Goal: Answer question/provide support: Share knowledge or assist other users

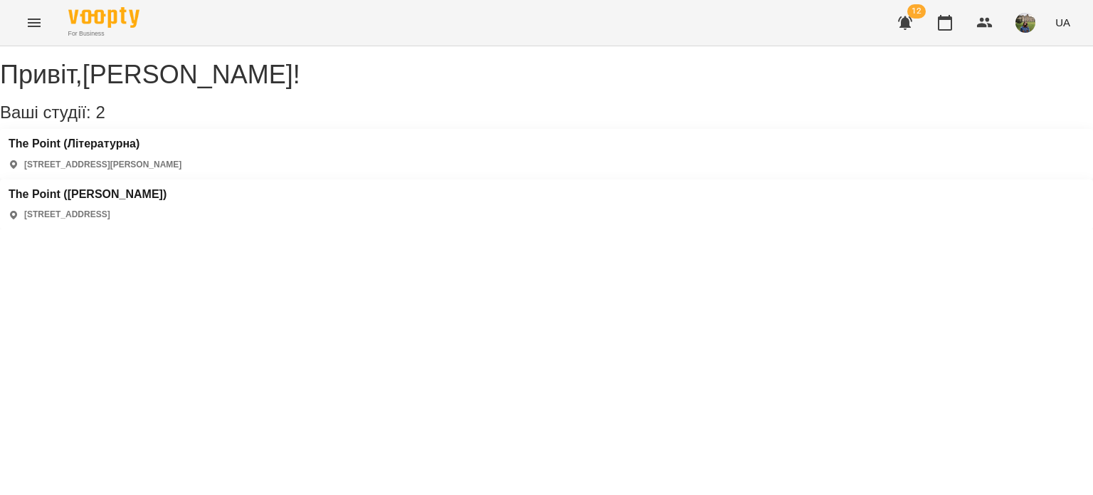
click at [167, 188] on div "The Point ([PERSON_NAME]) [STREET_ADDRESS]" at bounding box center [88, 204] width 158 height 33
click at [167, 188] on h3 "The Point ([PERSON_NAME])" at bounding box center [88, 194] width 158 height 13
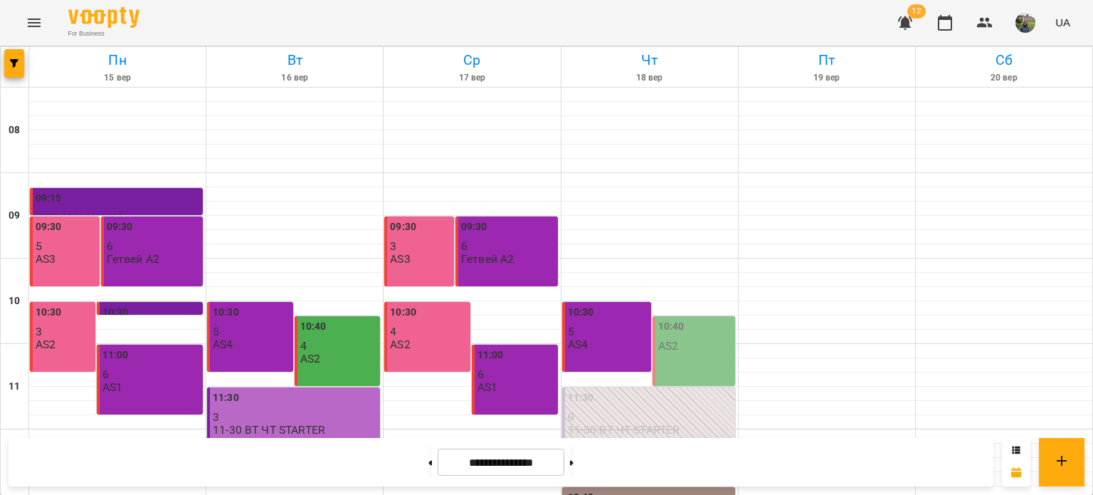
scroll to position [681, 0]
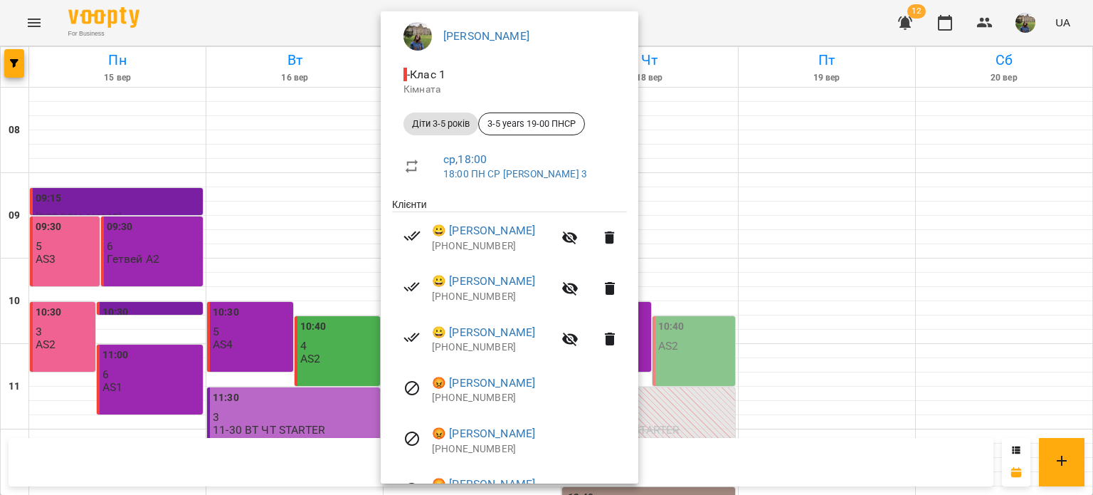
scroll to position [130, 0]
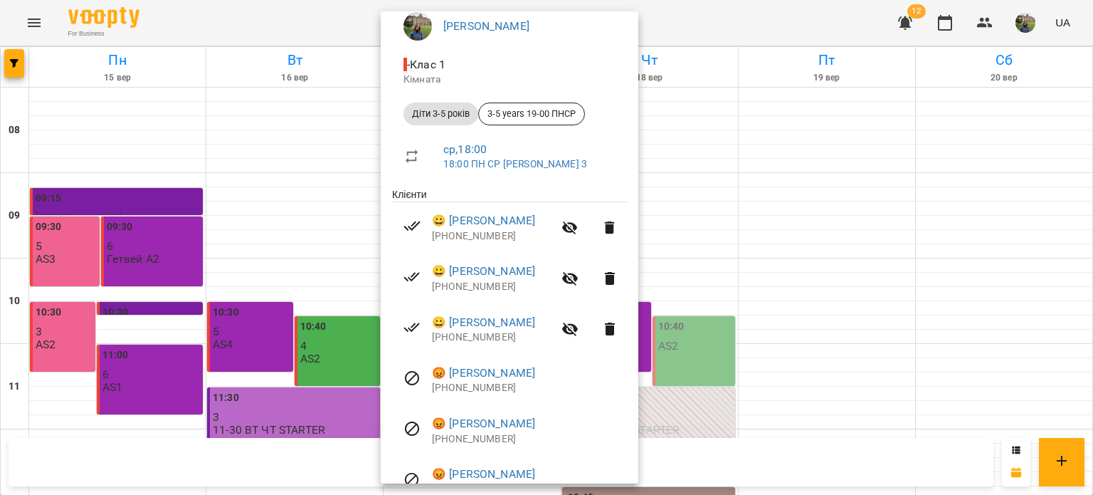
click at [816, 227] on div at bounding box center [546, 247] width 1093 height 495
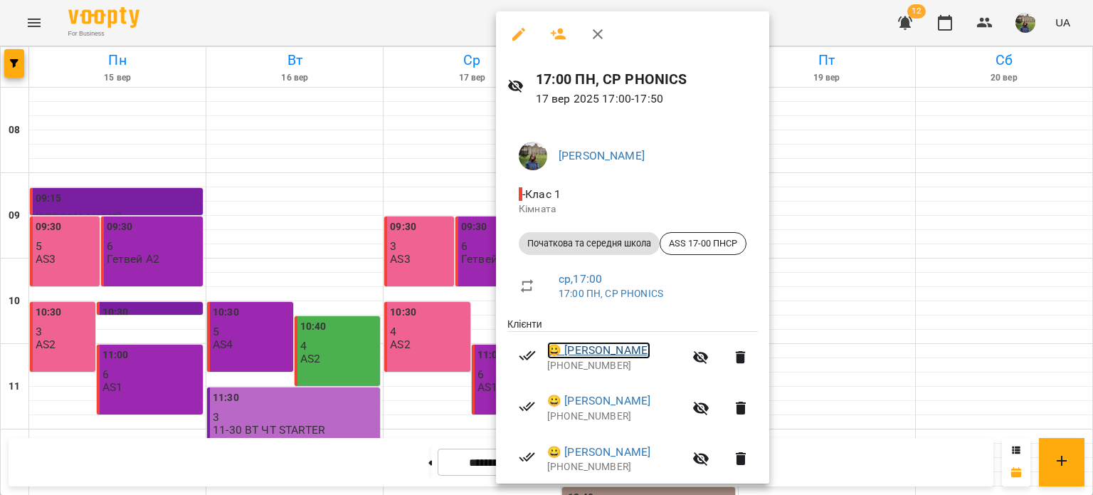
click at [588, 359] on link "😀 [PERSON_NAME]" at bounding box center [598, 350] width 103 height 17
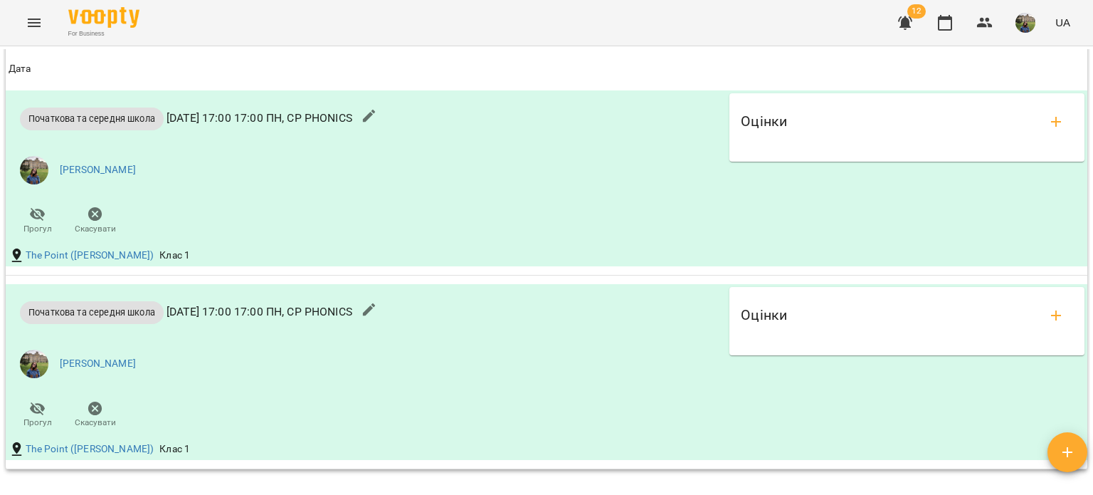
scroll to position [1238, 0]
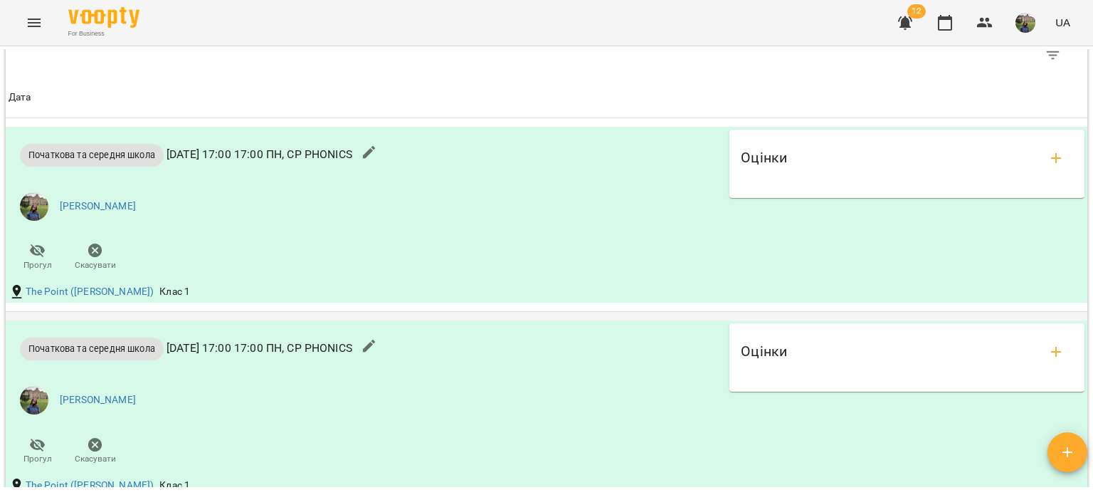
click at [860, 344] on div "Оцінки" at bounding box center [907, 352] width 332 height 34
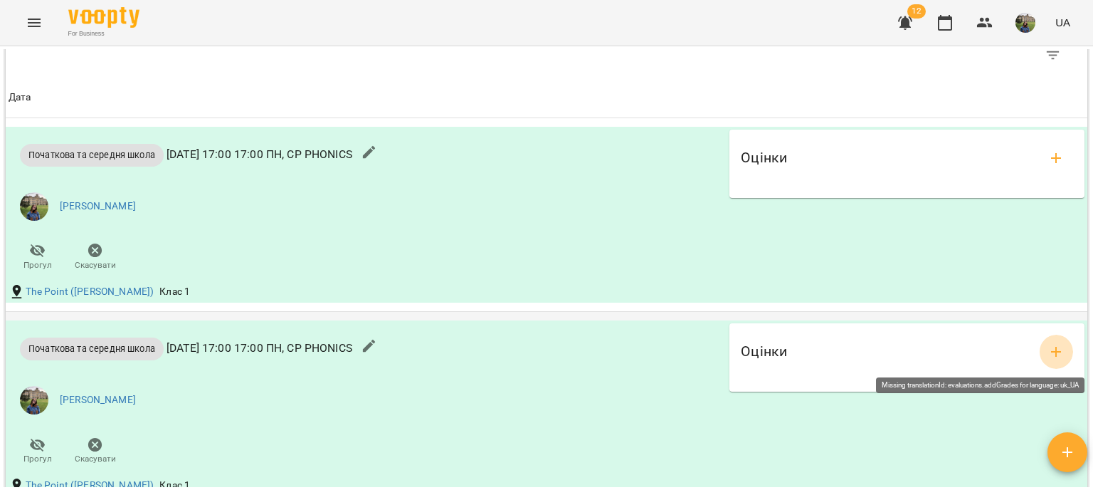
click at [1051, 349] on icon "add evaluations" at bounding box center [1056, 351] width 17 height 17
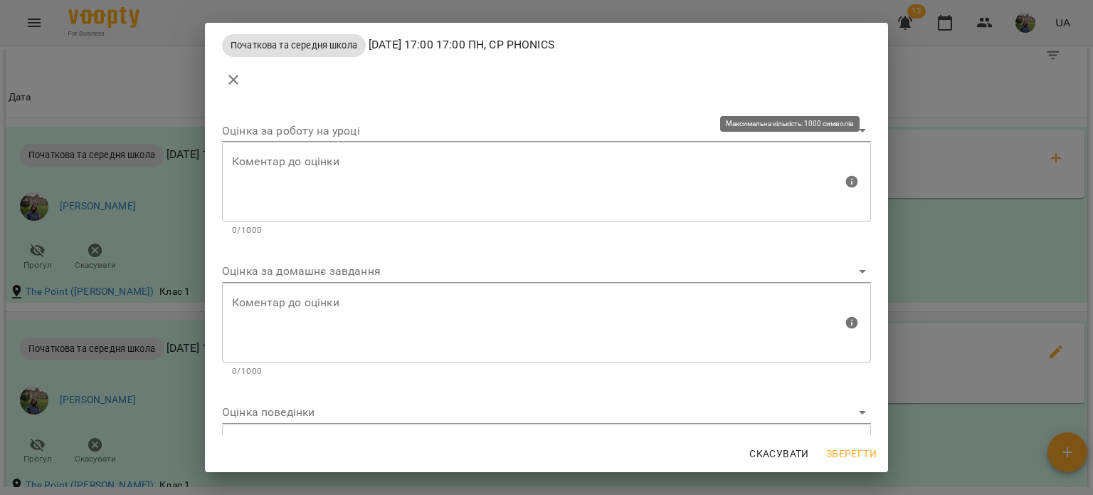
click at [420, 221] on div "Коментар до оцінки" at bounding box center [546, 182] width 649 height 80
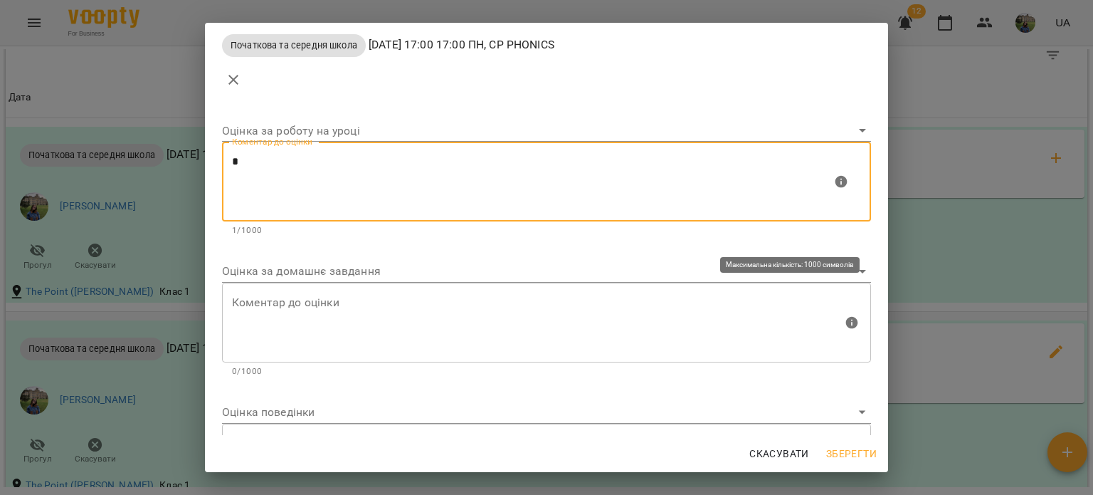
type textarea "*"
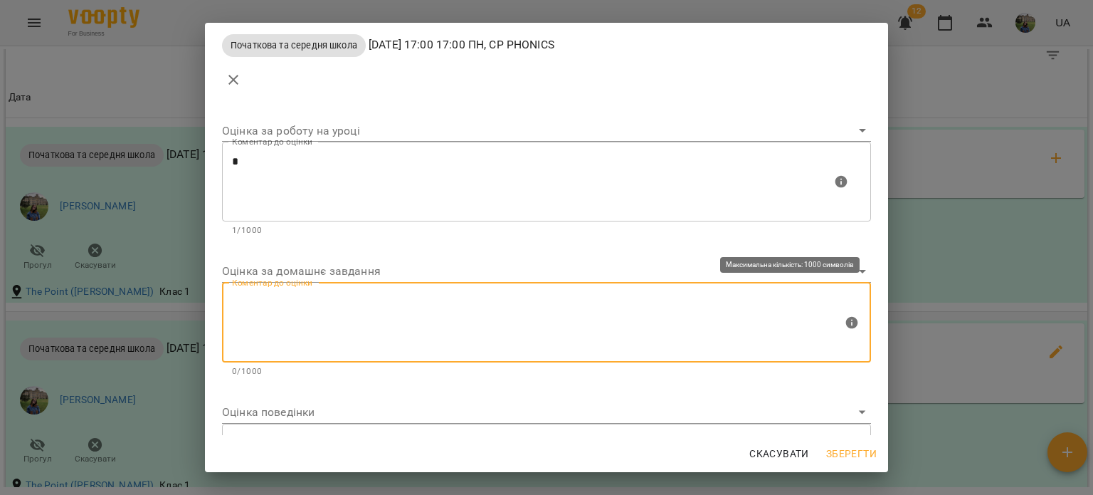
click at [373, 316] on textarea at bounding box center [537, 321] width 611 height 53
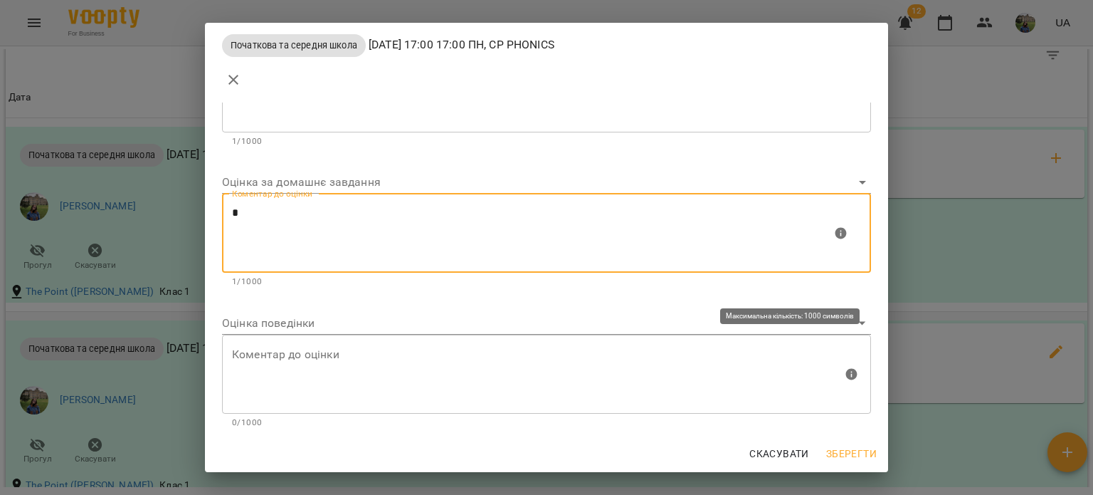
type textarea "*"
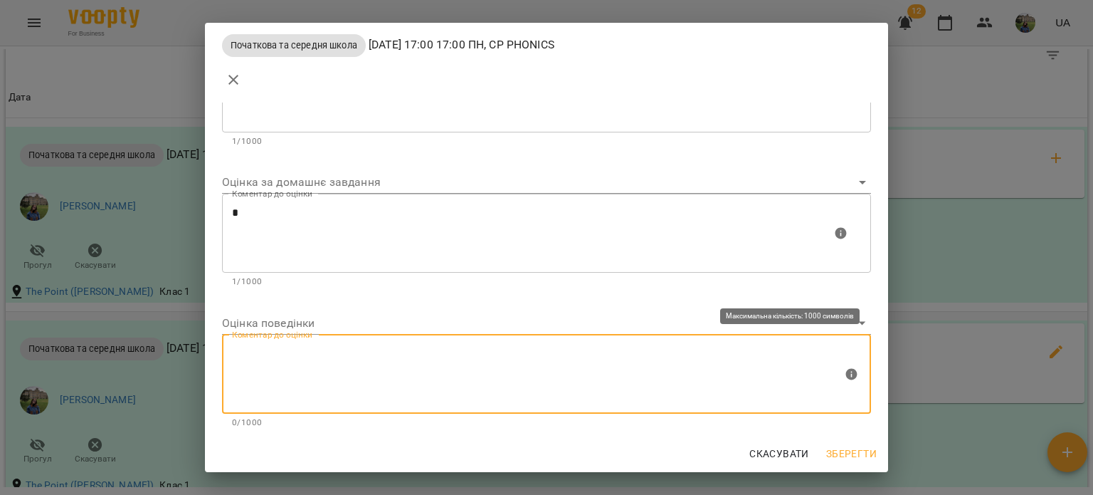
click at [359, 367] on textarea at bounding box center [537, 373] width 611 height 53
type textarea "*"
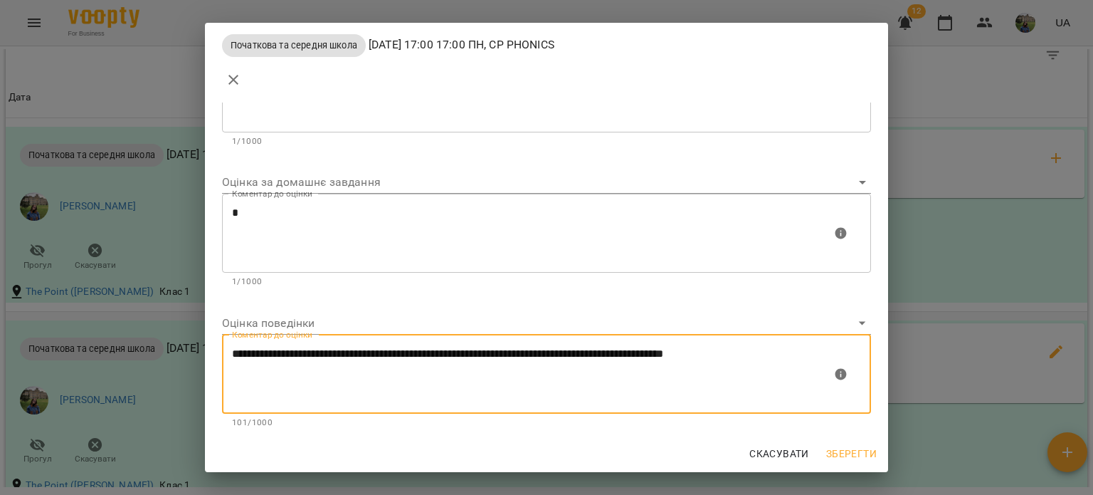
type textarea "**********"
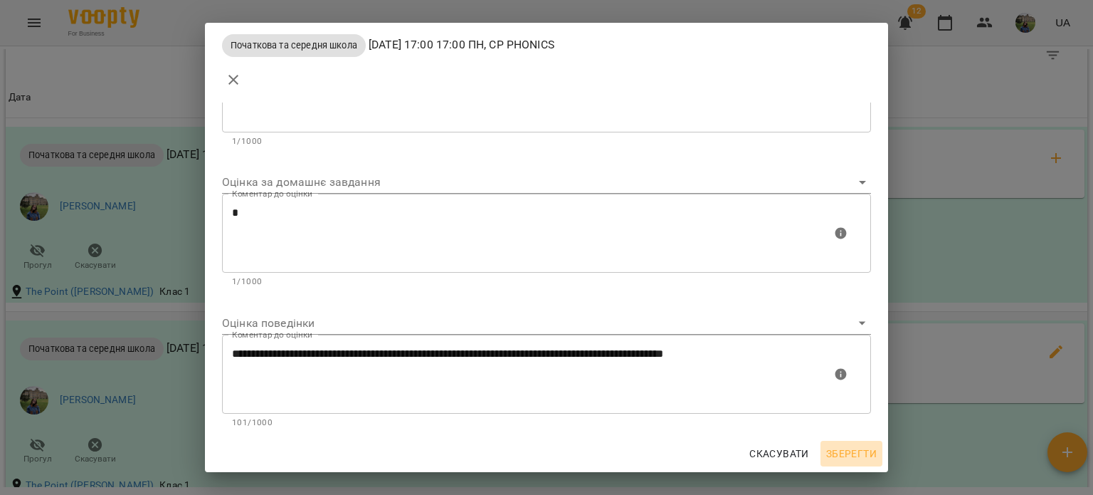
click at [854, 449] on span "Зберегти" at bounding box center [851, 453] width 51 height 17
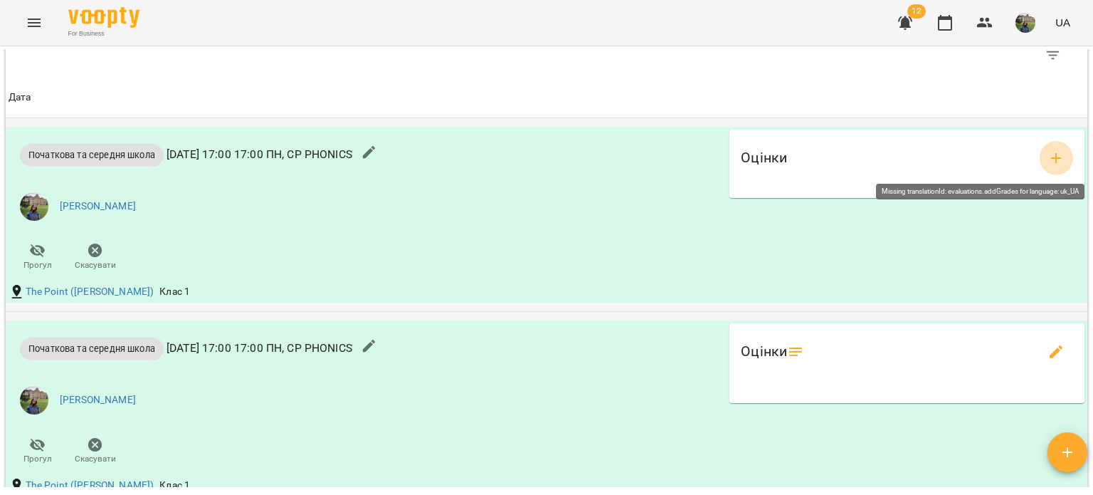
click at [1048, 155] on icon "add evaluations" at bounding box center [1056, 157] width 17 height 17
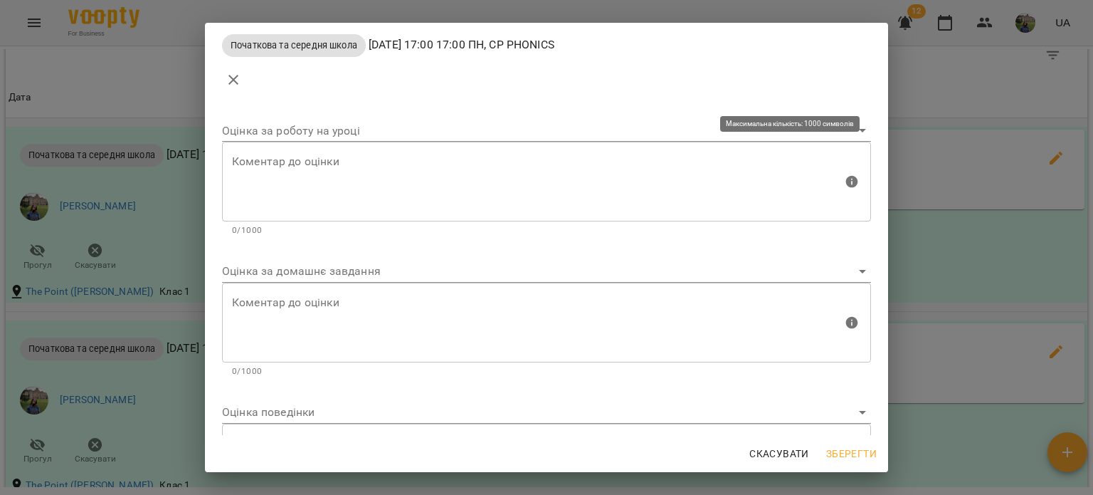
click at [339, 152] on div "Коментар до оцінки" at bounding box center [546, 182] width 649 height 80
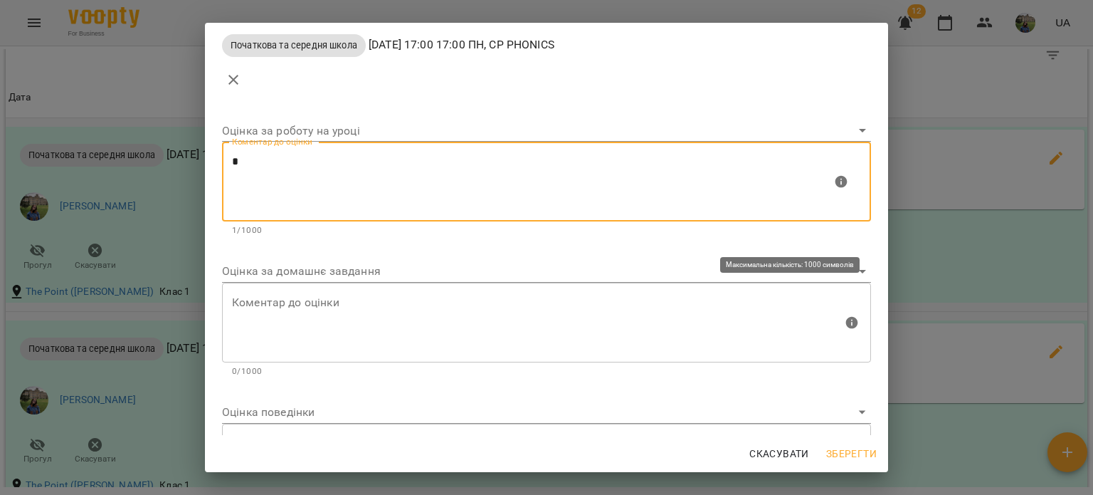
type textarea "*"
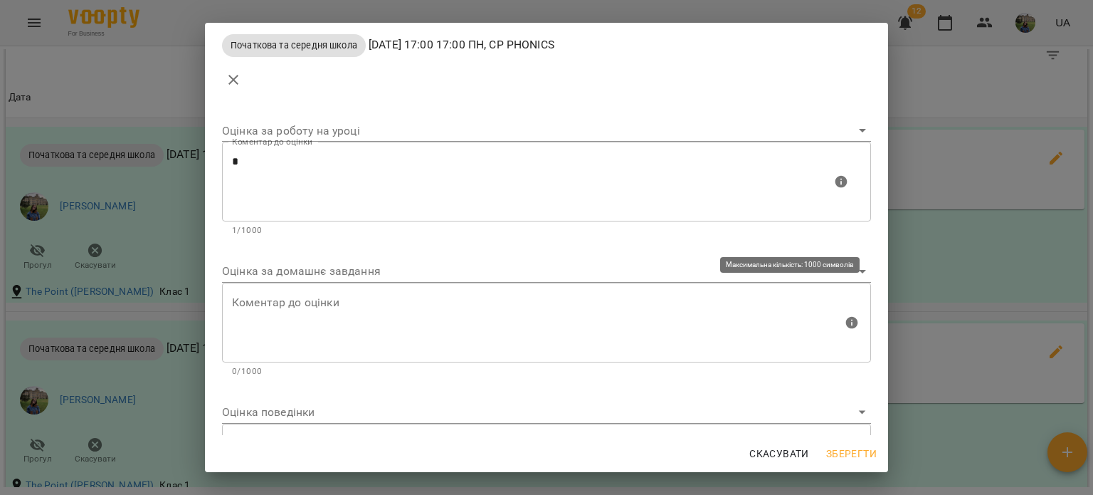
click at [290, 357] on div "Коментар до оцінки" at bounding box center [546, 323] width 649 height 80
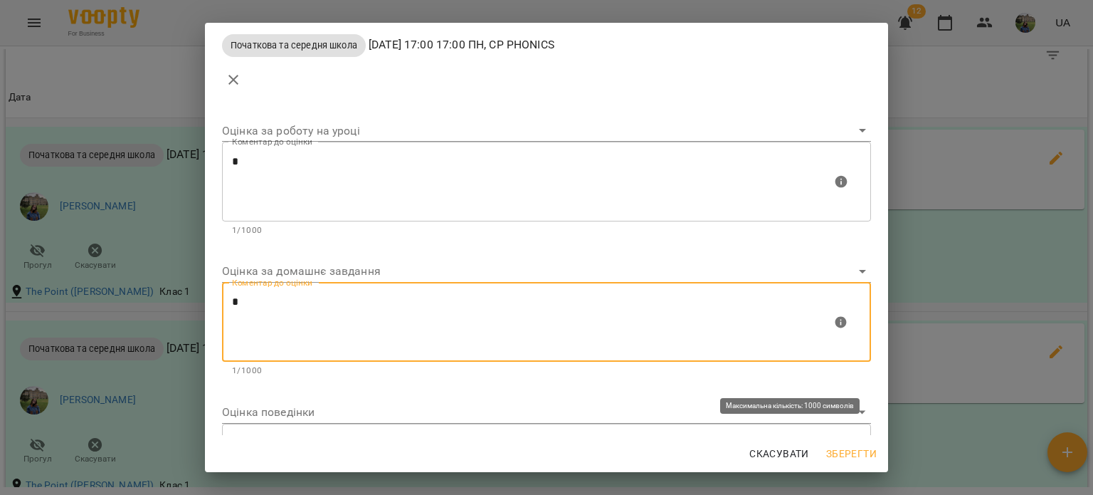
type textarea "*"
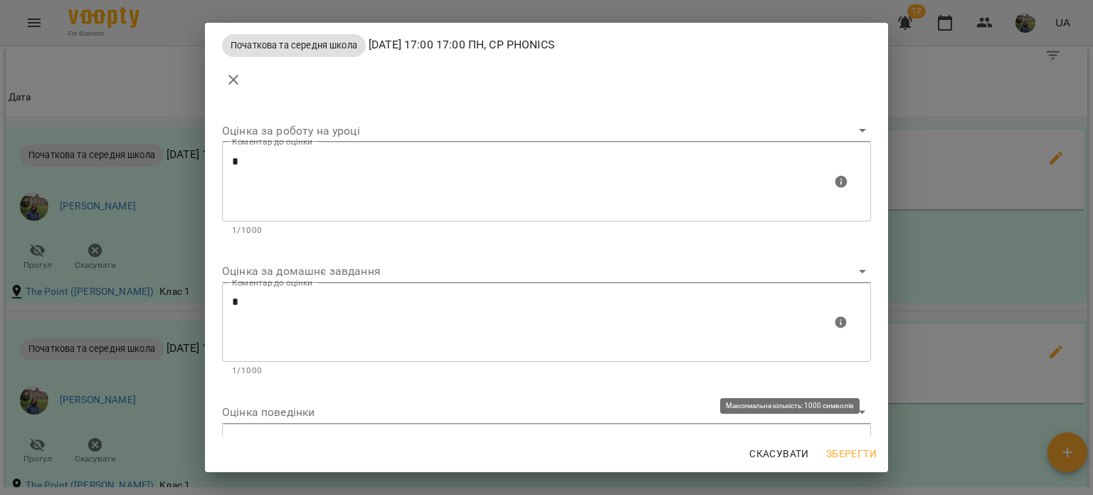
click at [285, 433] on div "Коментар до оцінки" at bounding box center [546, 463] width 649 height 80
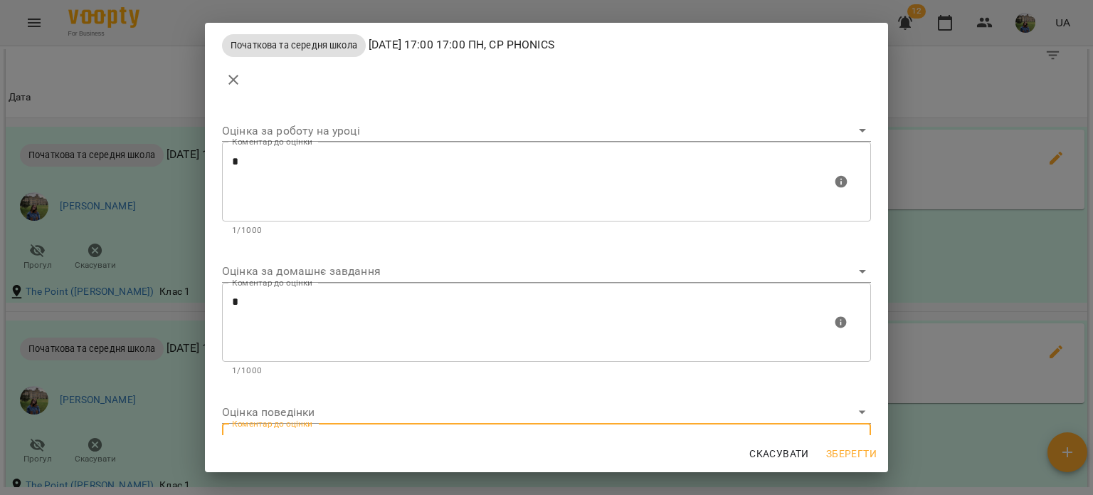
scroll to position [90, 0]
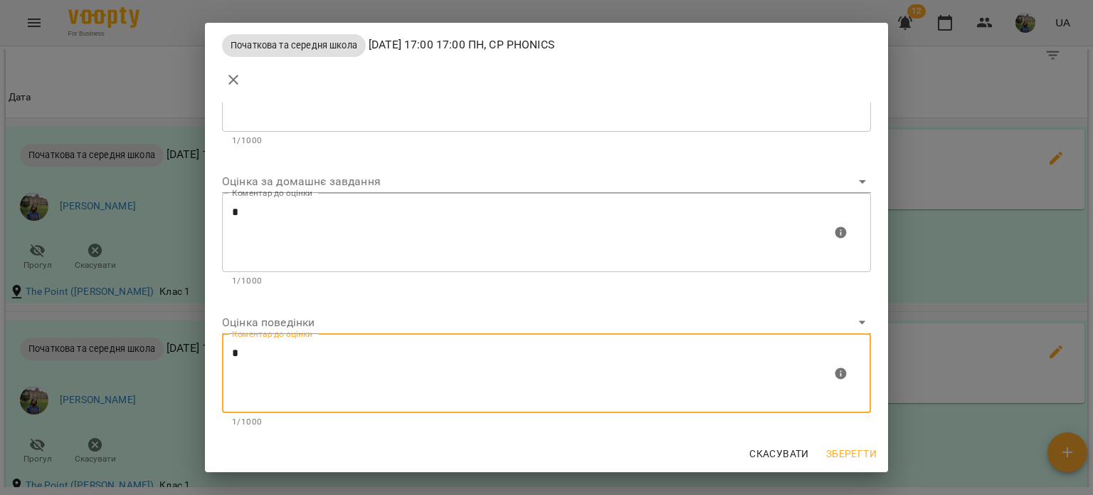
type textarea "*"
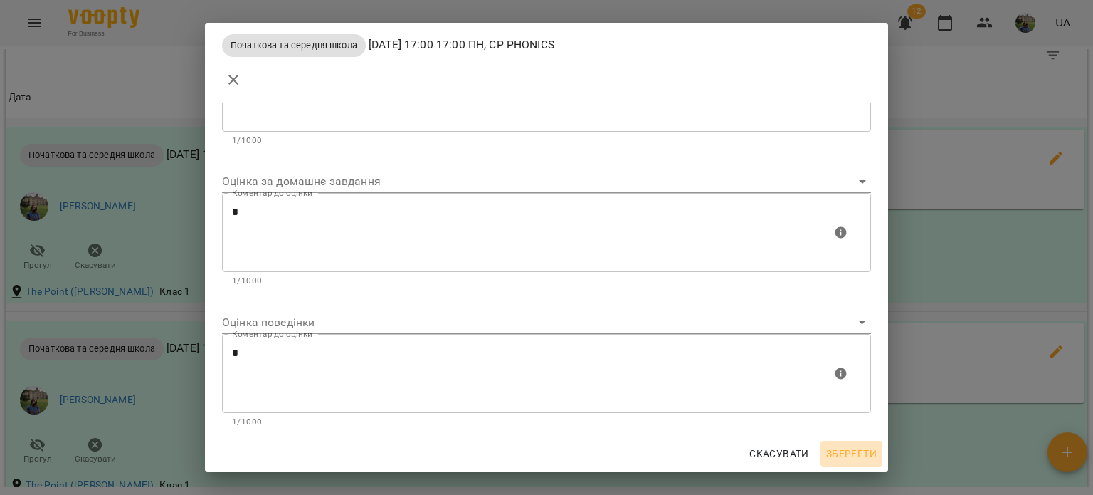
click at [862, 447] on span "Зберегти" at bounding box center [851, 453] width 51 height 17
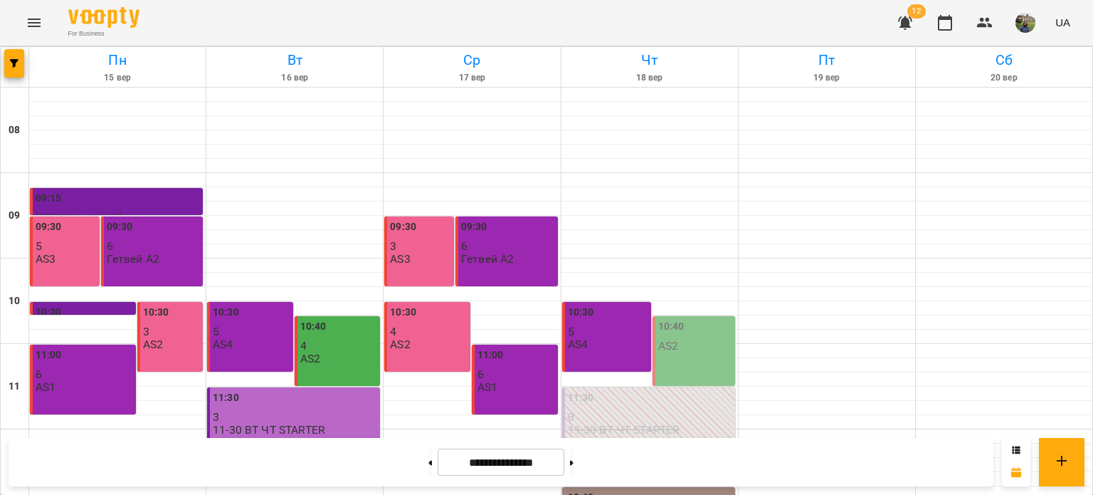
scroll to position [681, 0]
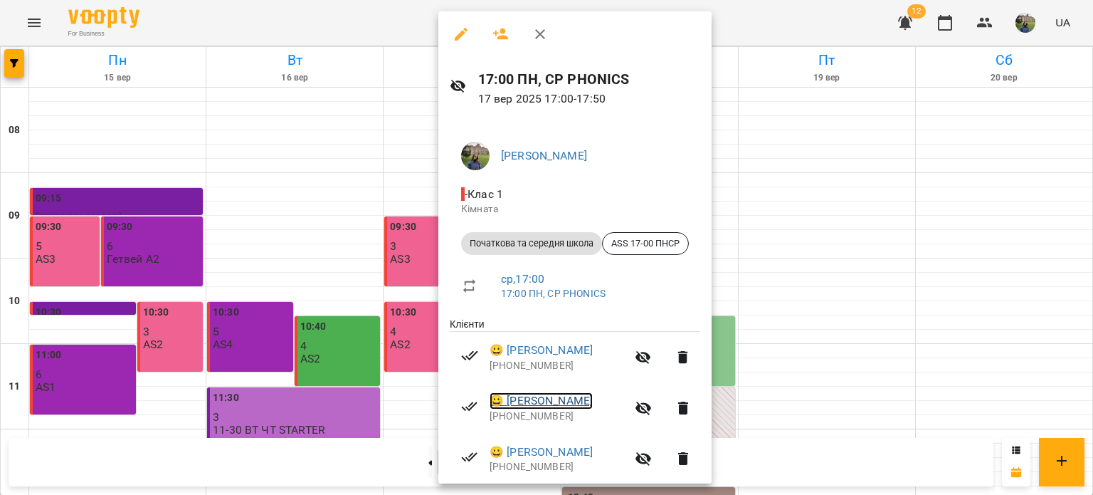
click at [569, 399] on link "😀 [PERSON_NAME]" at bounding box center [541, 400] width 103 height 17
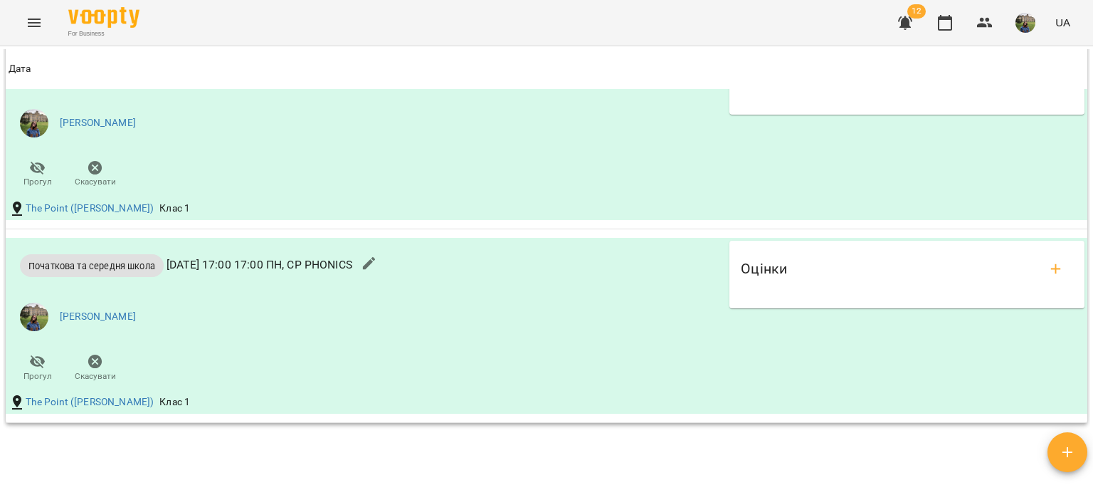
scroll to position [1401, 0]
click at [925, 282] on div "Оцінки" at bounding box center [907, 268] width 332 height 34
click at [1053, 285] on button "add evaluations" at bounding box center [1056, 268] width 34 height 34
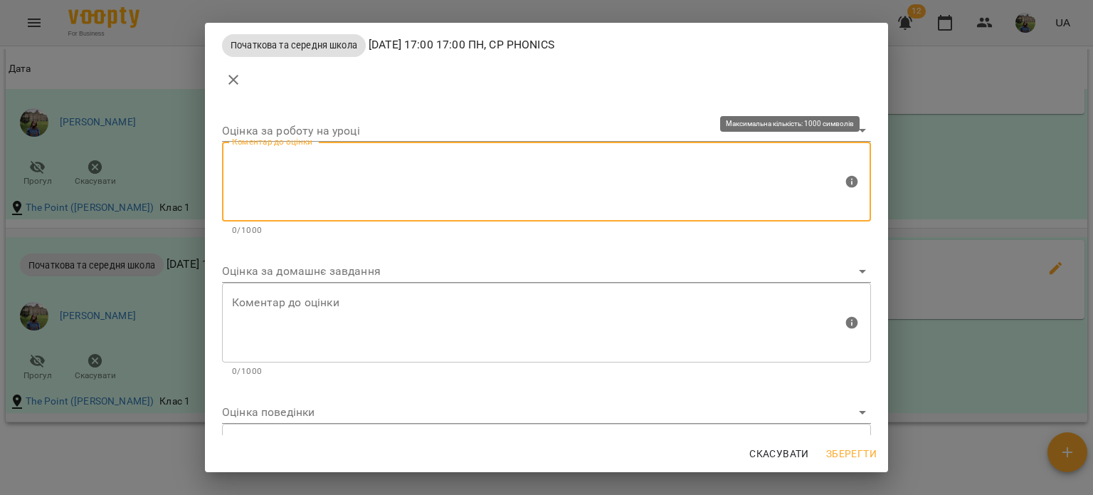
click at [492, 170] on textarea at bounding box center [537, 181] width 611 height 53
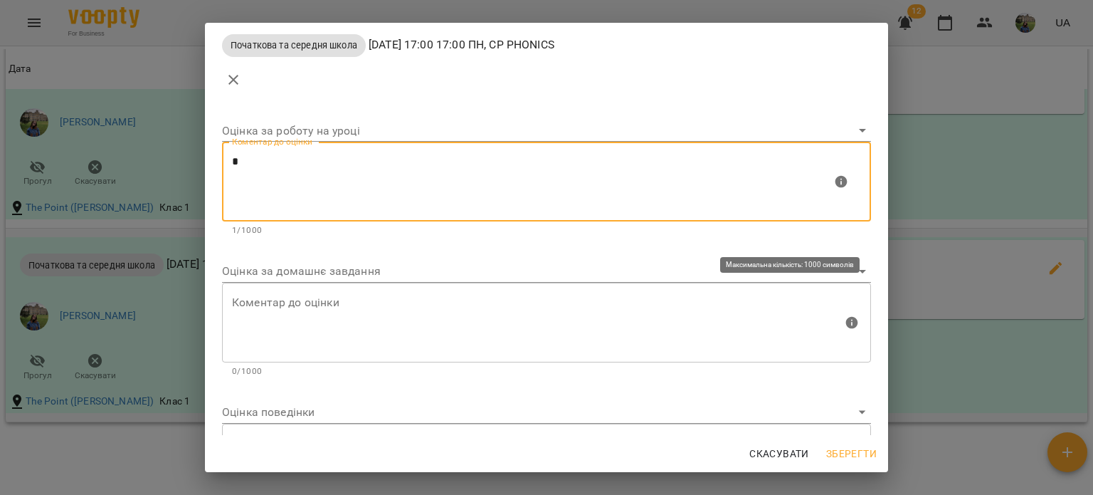
type textarea "*"
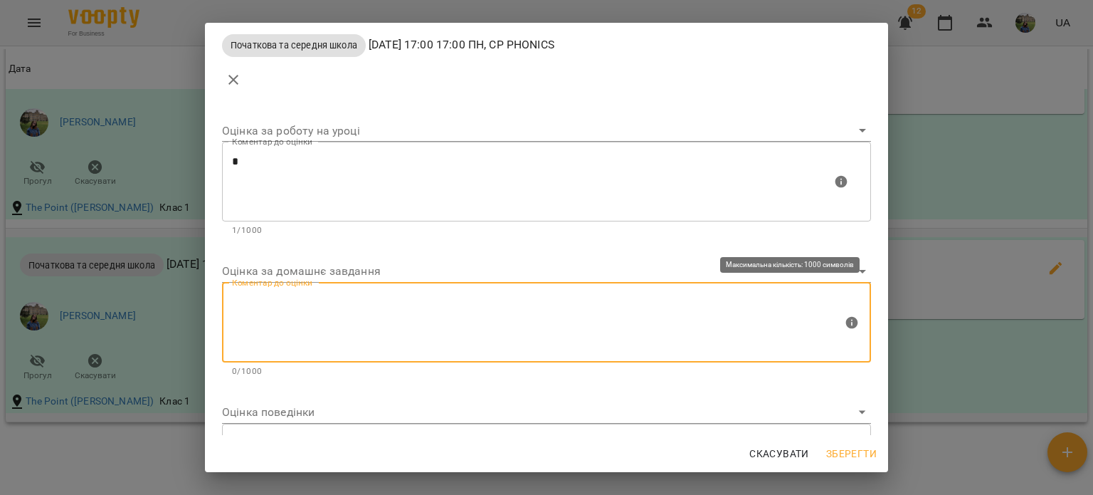
click at [404, 347] on textarea at bounding box center [537, 321] width 611 height 53
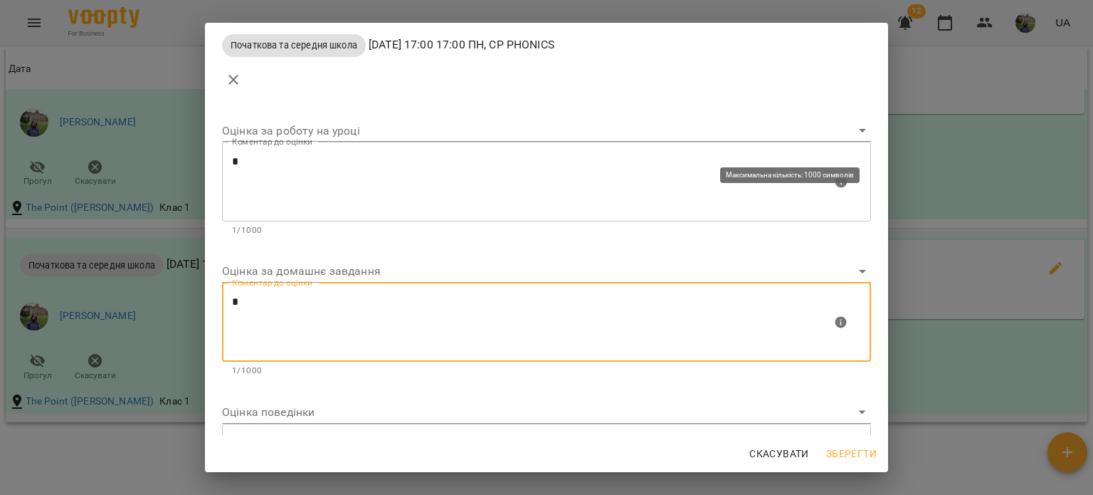
scroll to position [89, 0]
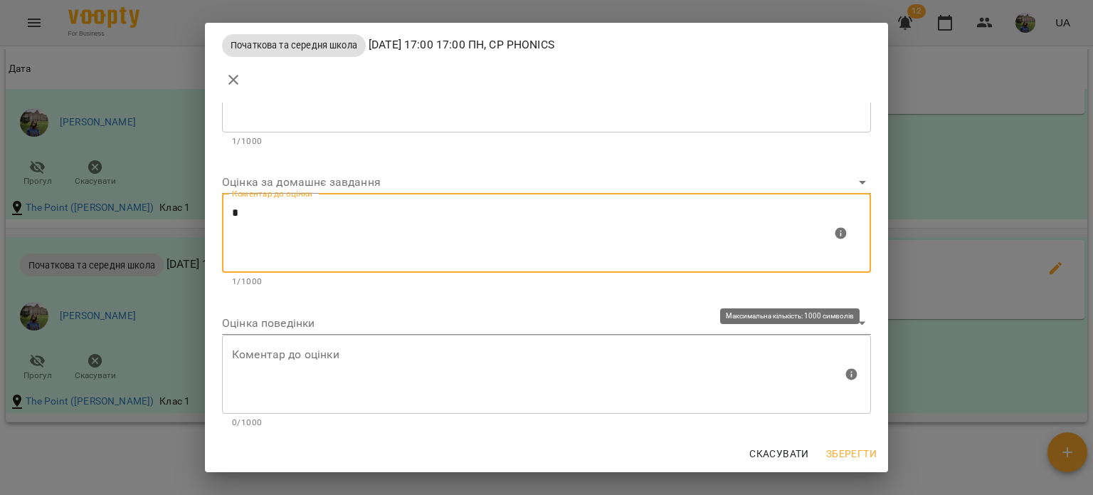
type textarea "*"
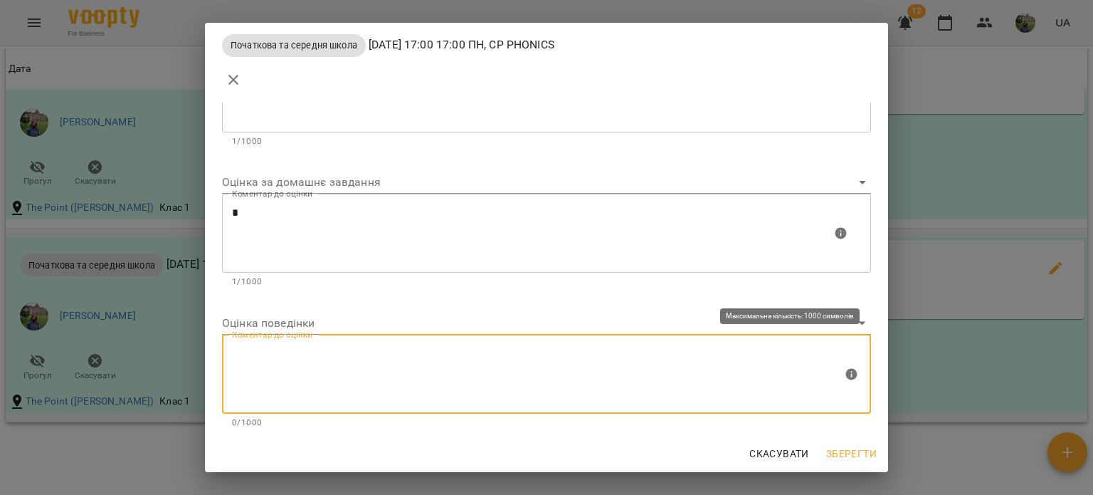
click at [382, 392] on textarea at bounding box center [537, 373] width 611 height 53
click at [350, 358] on textarea "**********" at bounding box center [532, 373] width 600 height 53
click at [619, 364] on textarea "**********" at bounding box center [532, 373] width 600 height 53
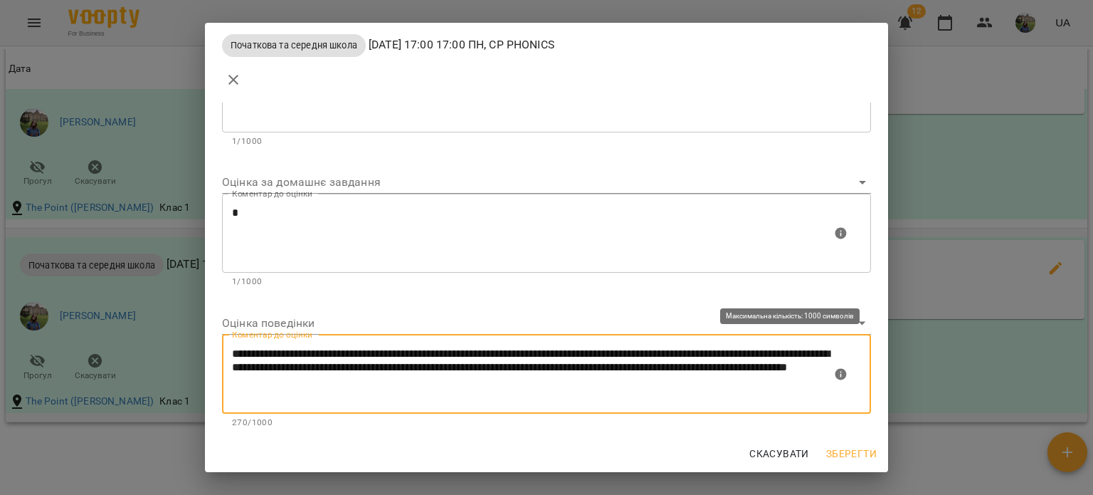
click at [514, 384] on textarea "**********" at bounding box center [532, 373] width 600 height 53
type textarea "**********"
click at [867, 451] on span "Зберегти" at bounding box center [851, 453] width 51 height 17
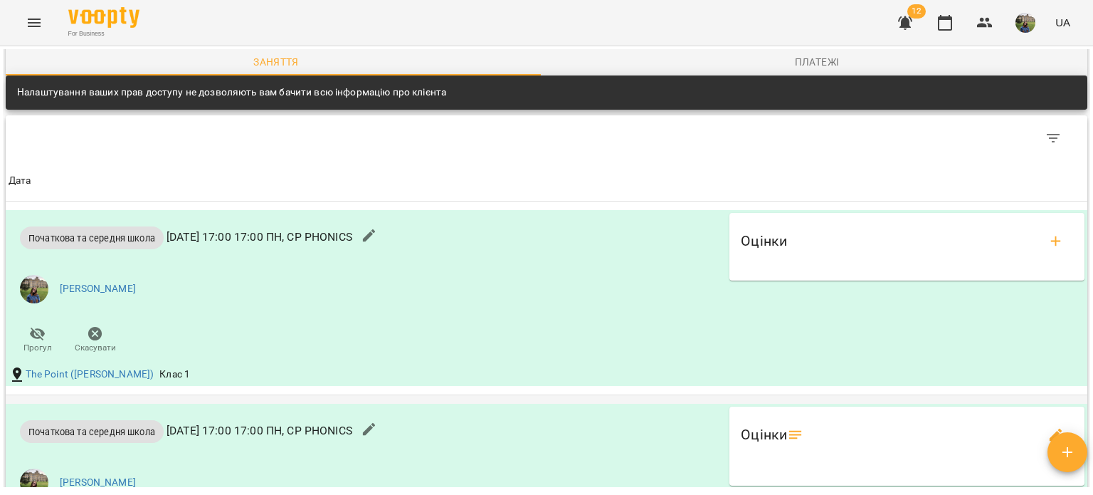
scroll to position [1226, 0]
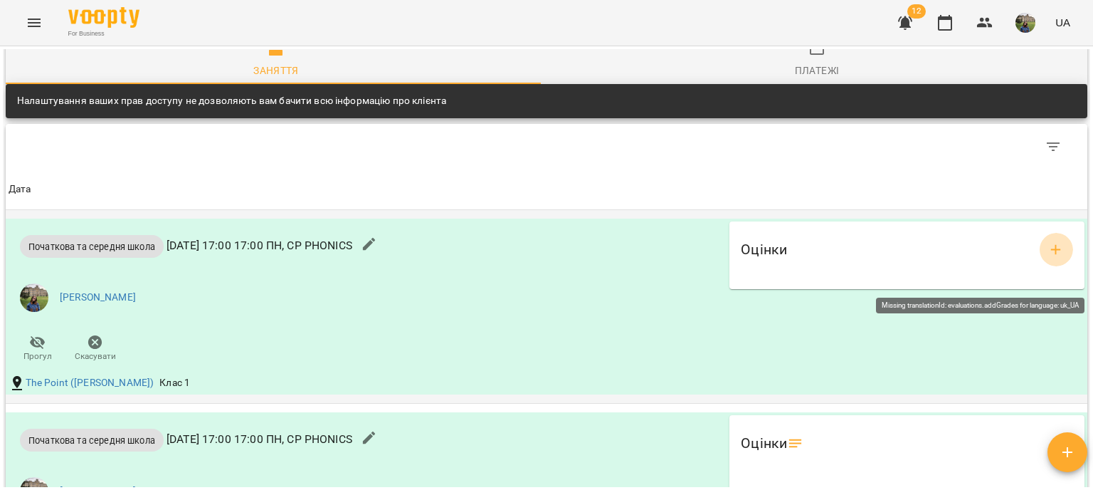
click at [1051, 258] on icon "add evaluations" at bounding box center [1056, 249] width 17 height 17
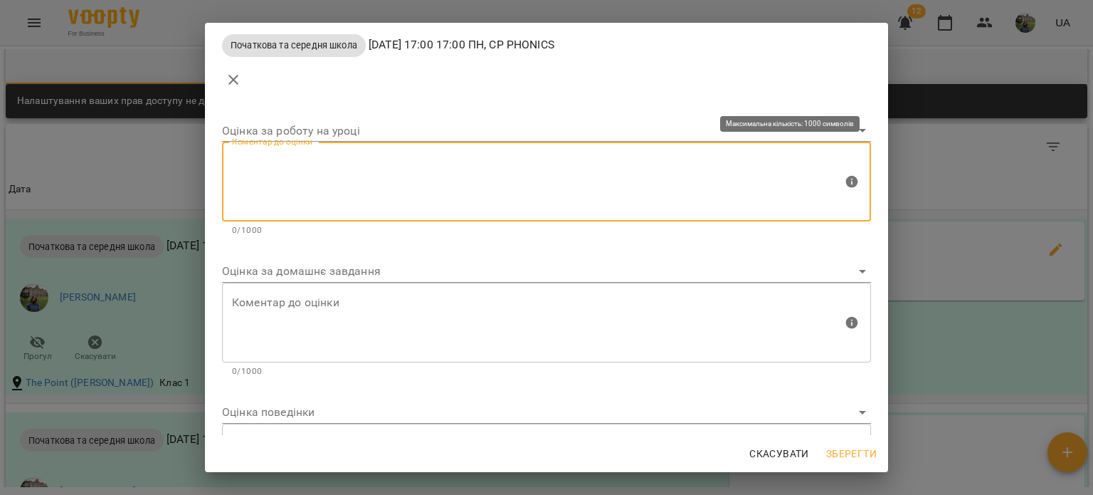
click at [460, 173] on textarea at bounding box center [537, 181] width 611 height 53
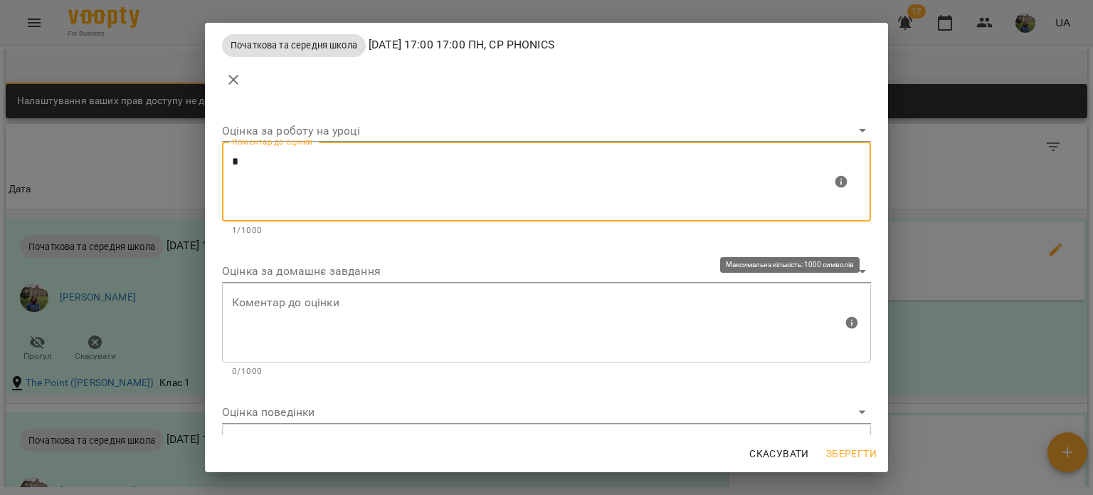
type textarea "*"
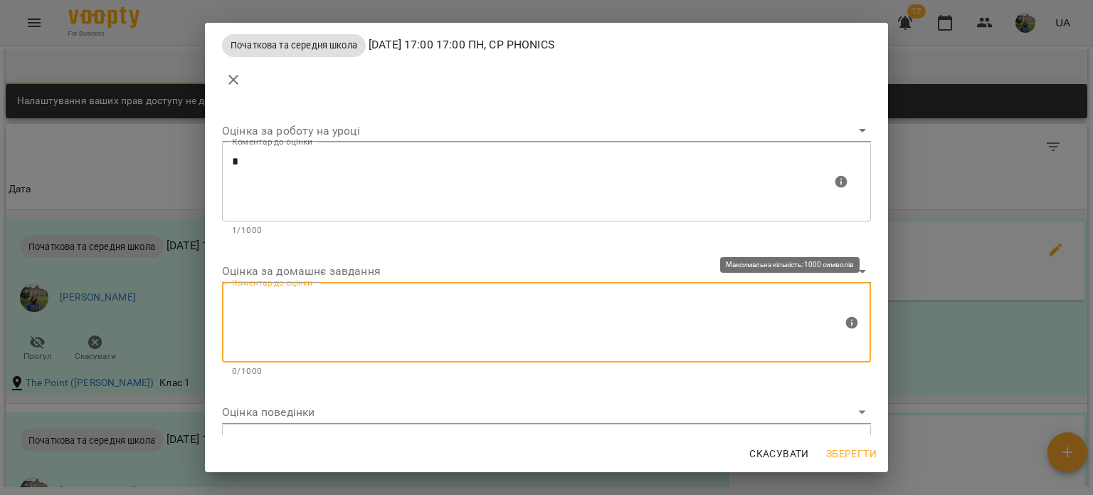
click at [447, 337] on textarea at bounding box center [537, 321] width 611 height 53
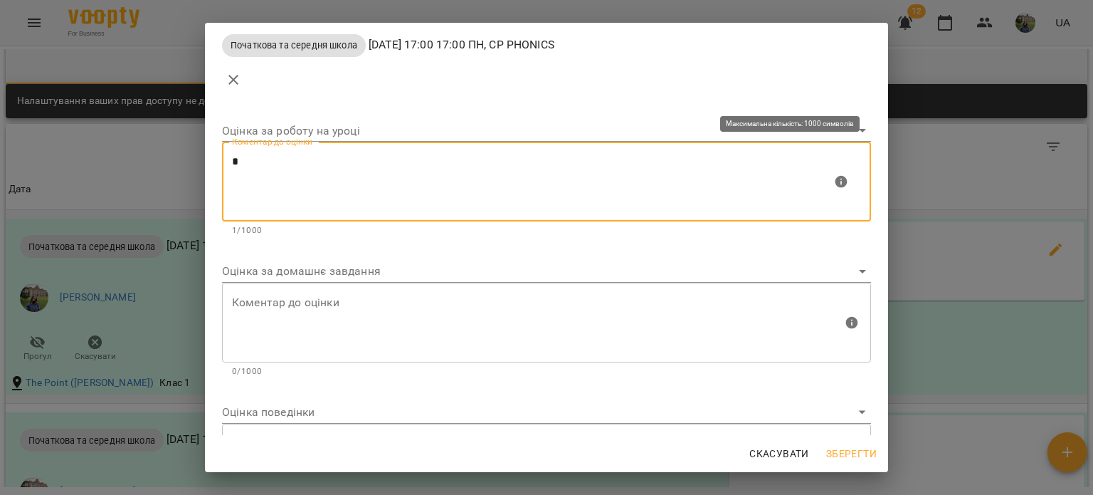
click at [388, 167] on textarea "*" at bounding box center [532, 181] width 600 height 53
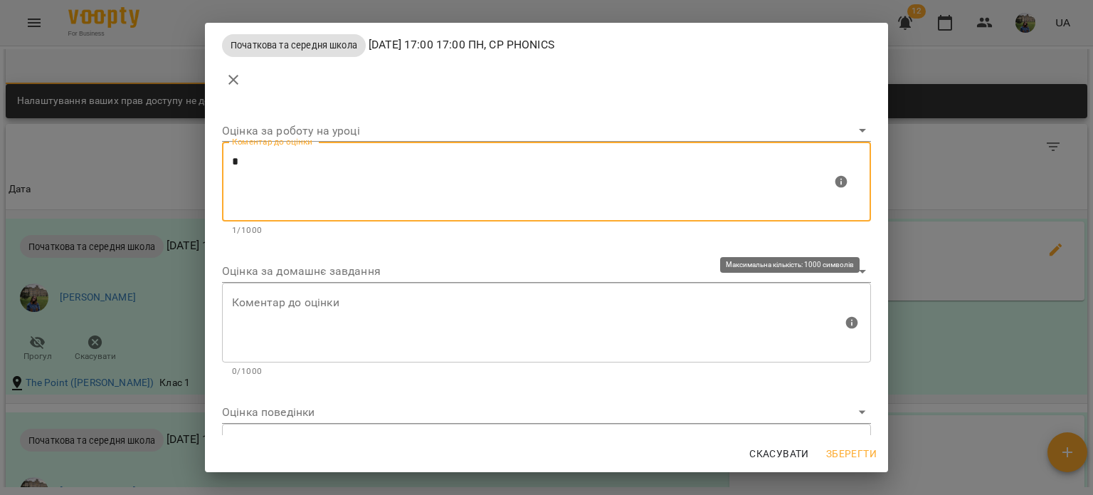
type textarea "*"
click at [376, 305] on textarea at bounding box center [537, 321] width 611 height 53
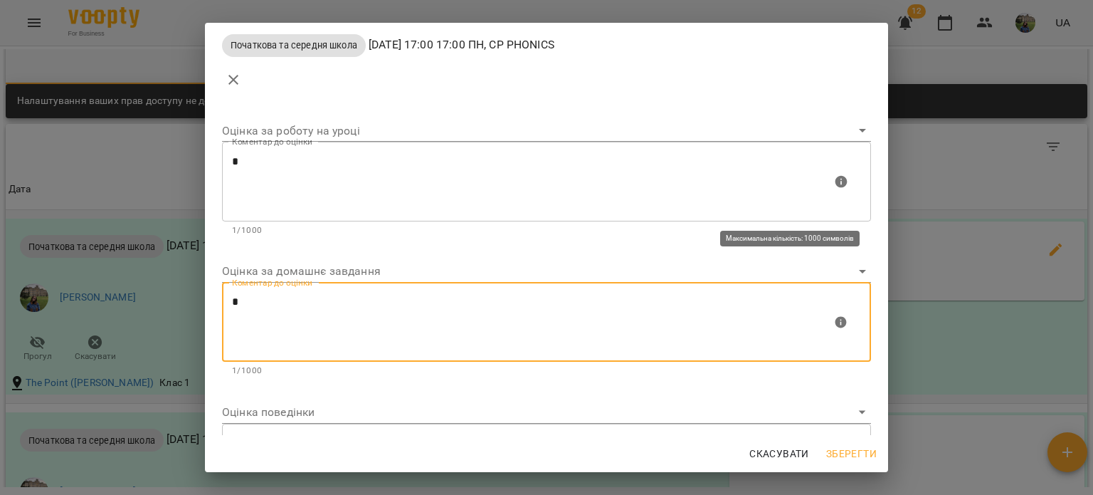
scroll to position [89, 0]
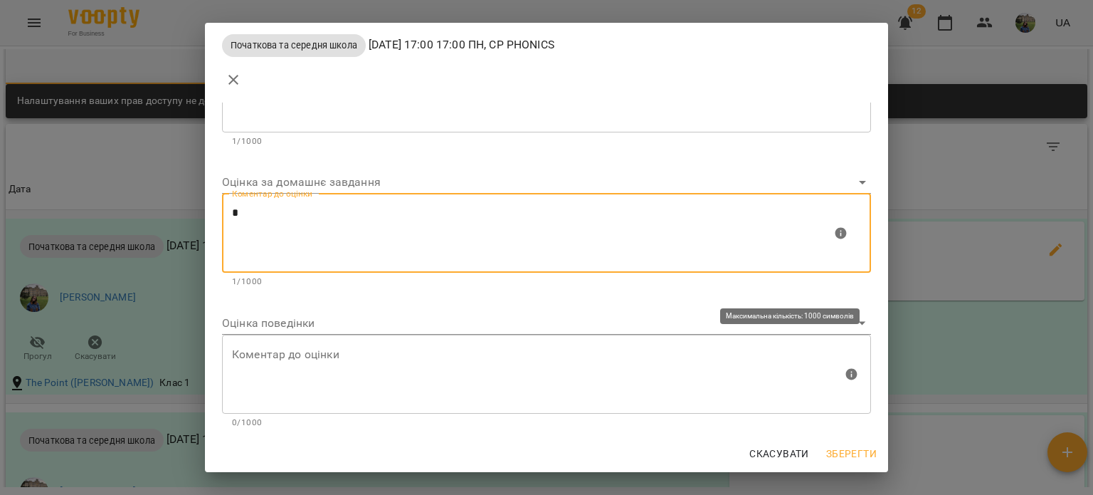
type textarea "*"
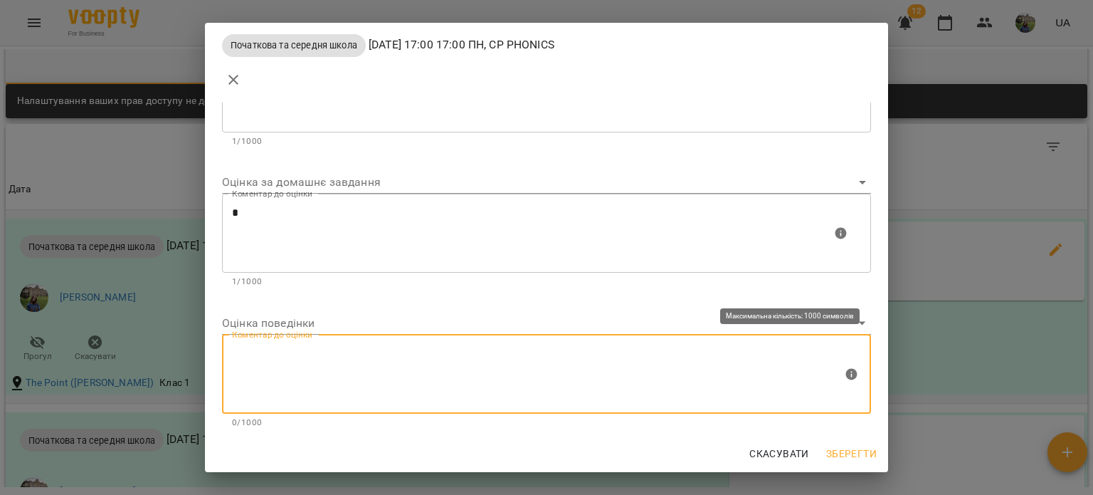
click at [446, 378] on textarea at bounding box center [537, 373] width 611 height 53
type textarea "*"
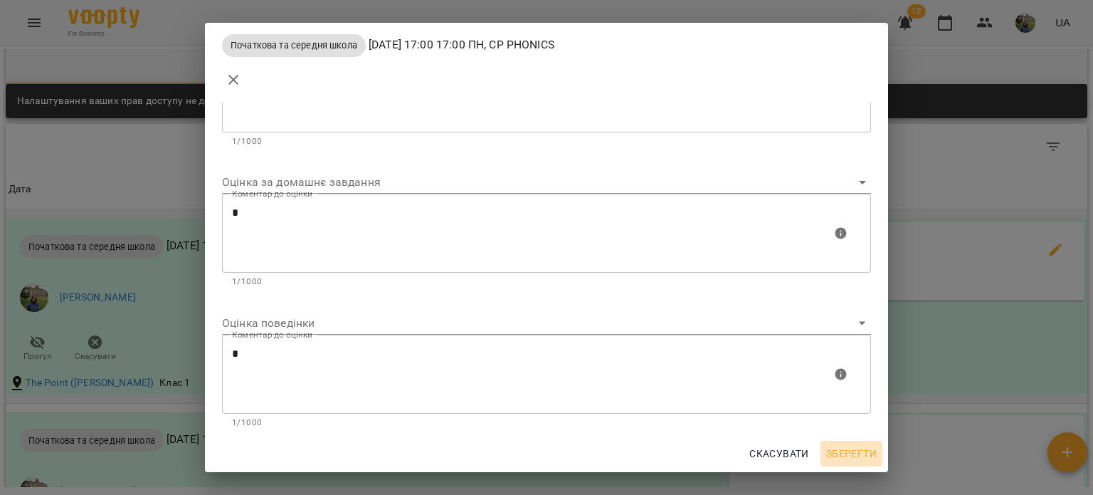
click at [863, 451] on span "Зберегти" at bounding box center [851, 453] width 51 height 17
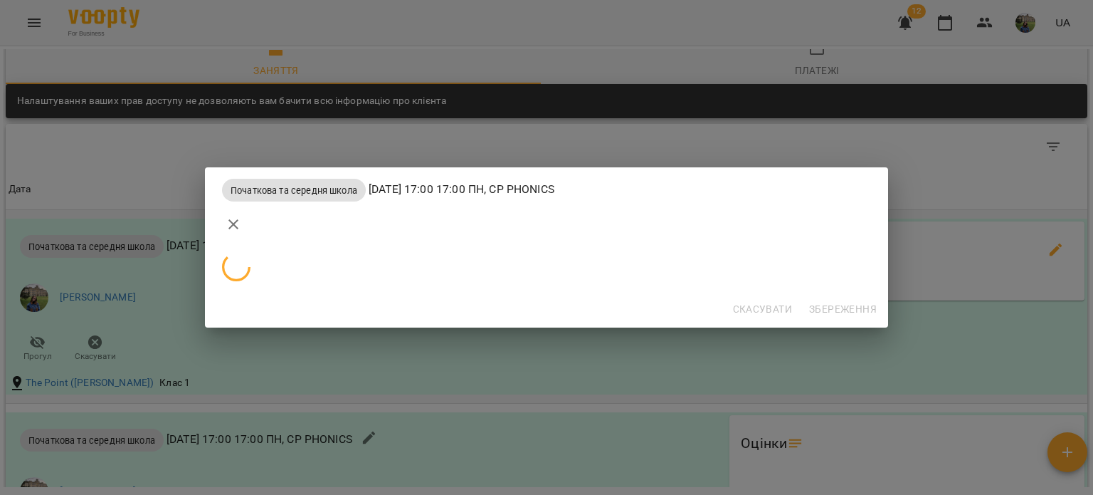
scroll to position [0, 0]
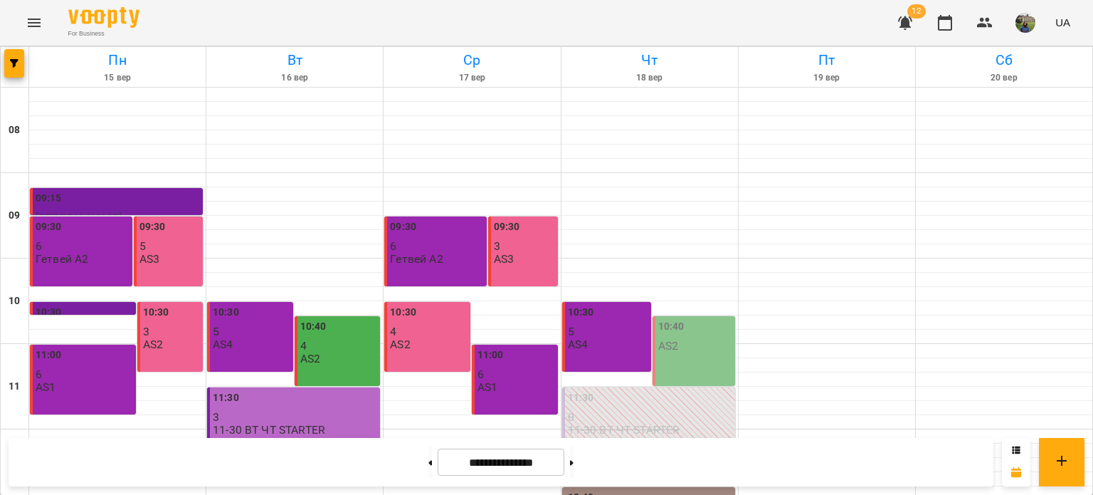
scroll to position [681, 0]
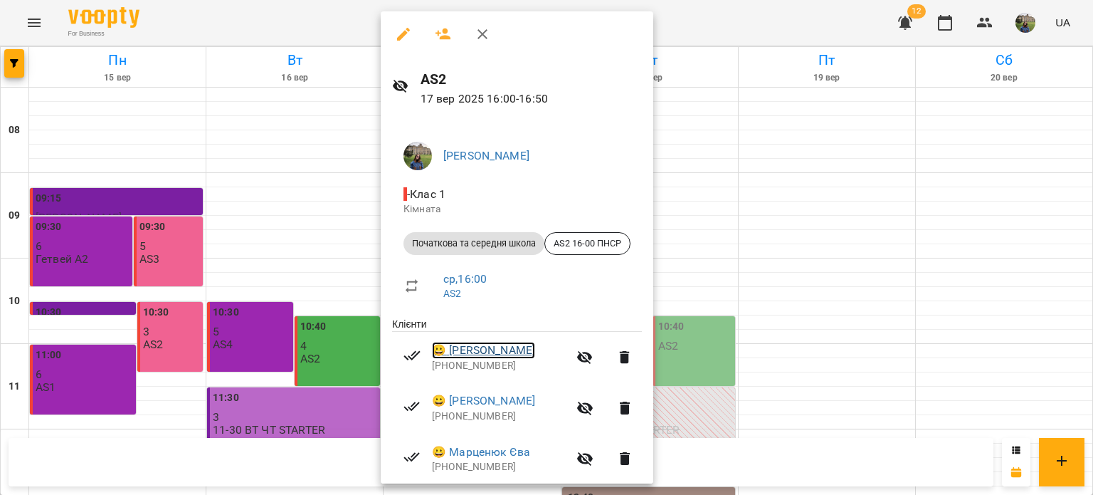
click at [472, 346] on link "😀 [PERSON_NAME]" at bounding box center [483, 350] width 103 height 17
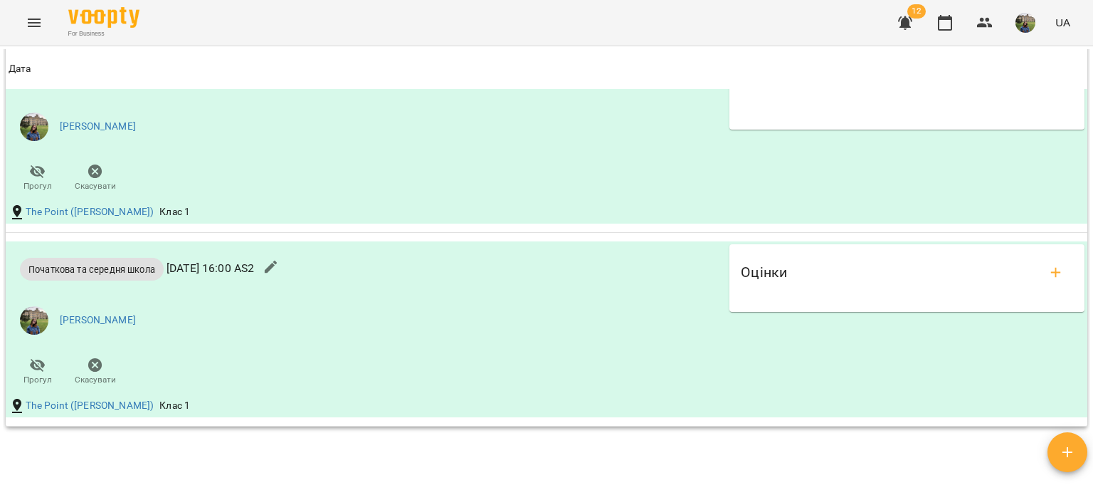
scroll to position [1178, 0]
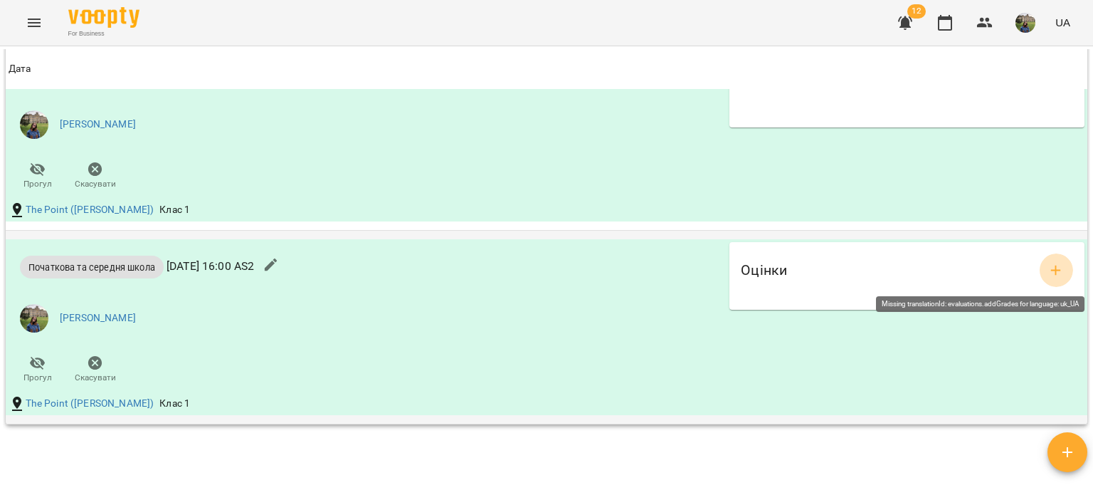
click at [1048, 264] on icon "add evaluations" at bounding box center [1056, 270] width 17 height 17
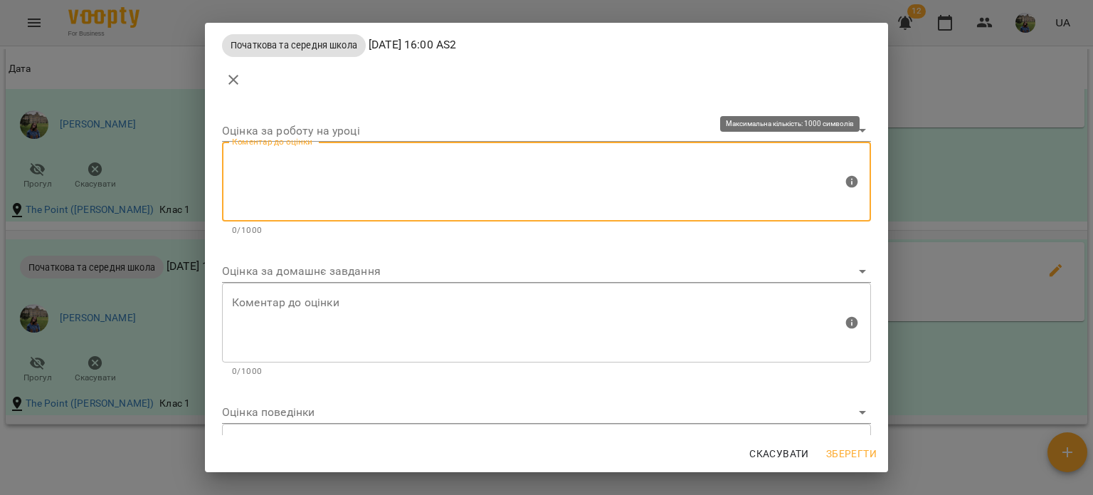
click at [554, 170] on textarea at bounding box center [537, 181] width 611 height 53
type textarea "*"
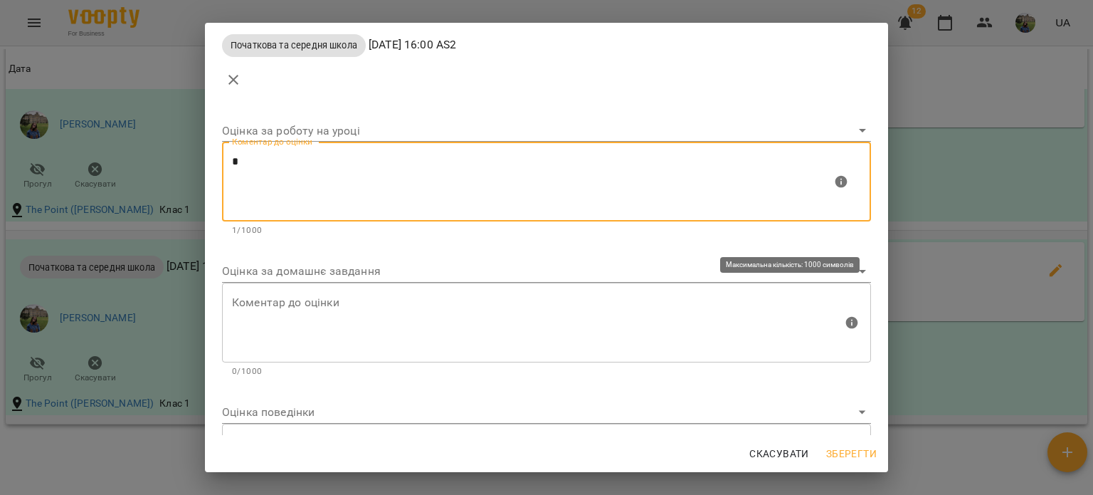
type textarea "*"
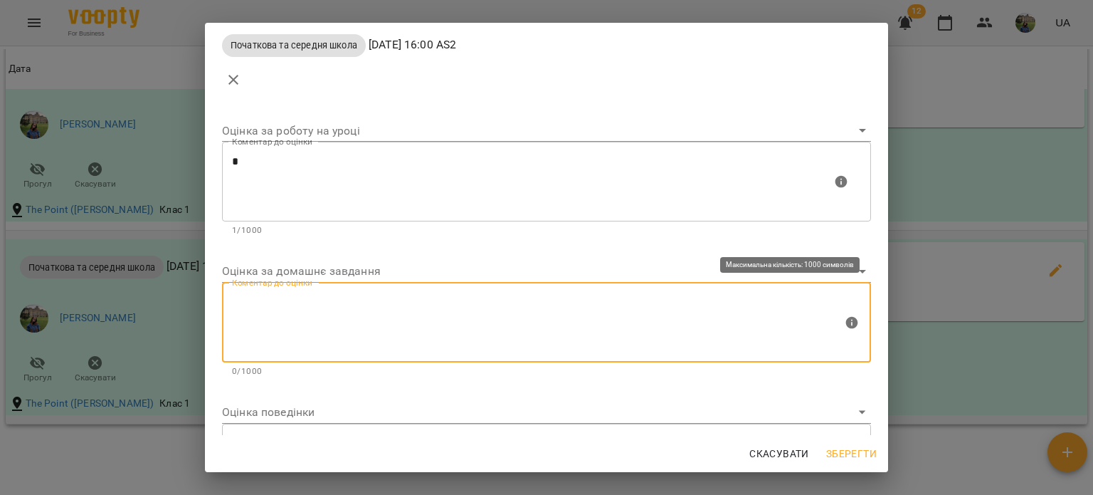
click at [507, 325] on textarea at bounding box center [537, 321] width 611 height 53
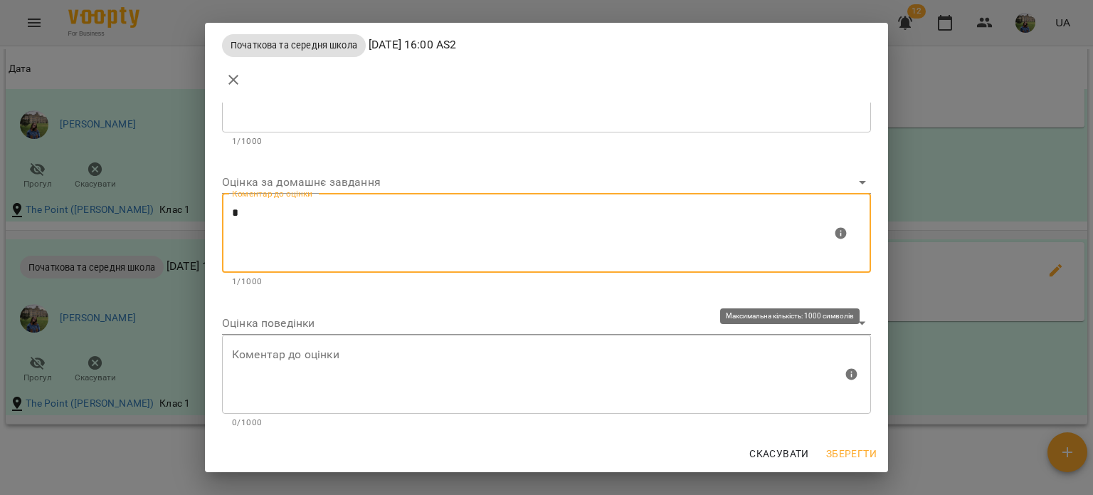
type textarea "*"
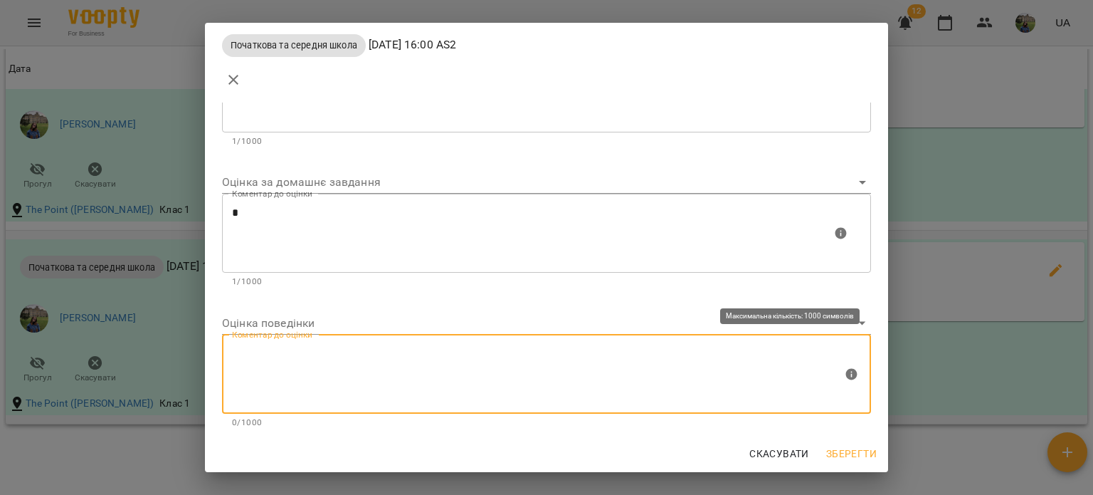
click at [521, 378] on textarea at bounding box center [537, 373] width 611 height 53
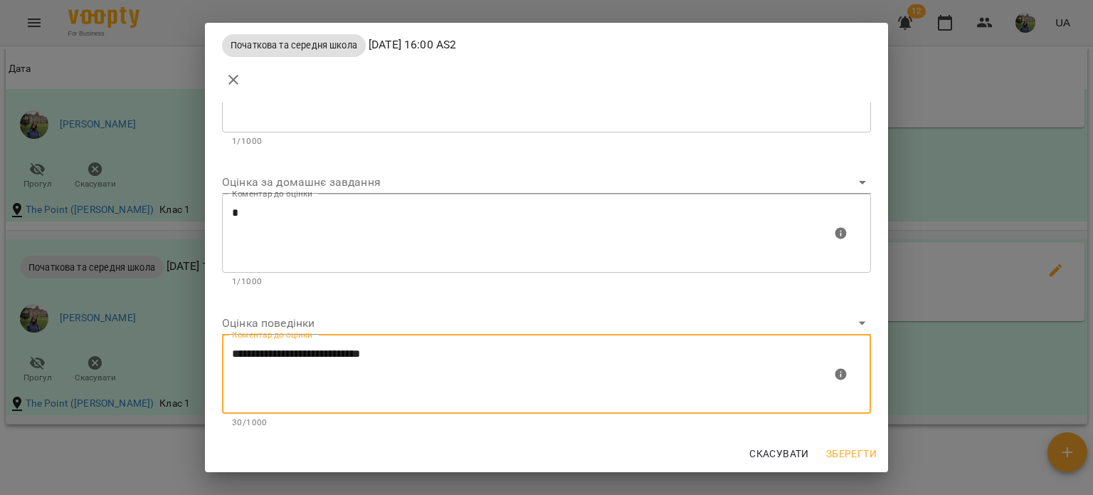
type textarea "**********"
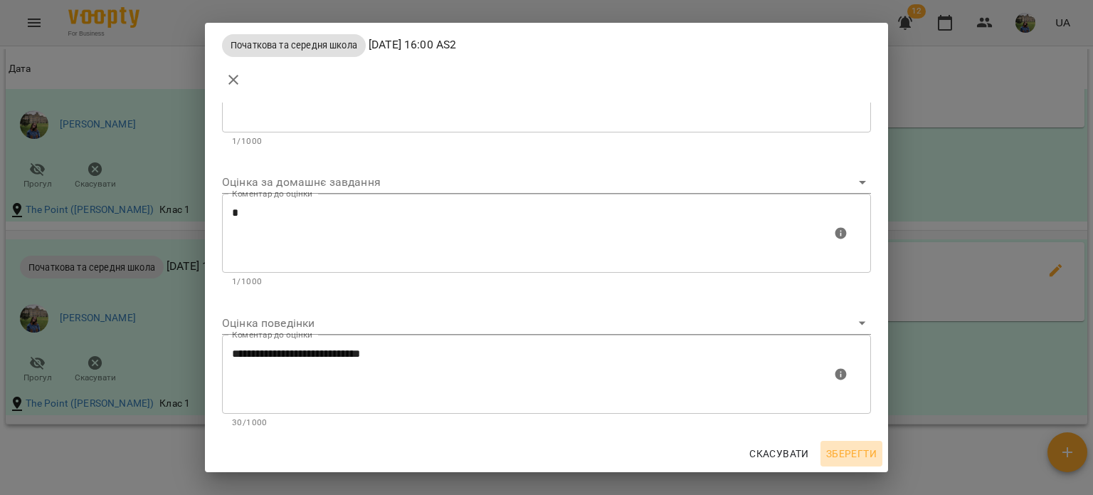
click at [846, 449] on span "Зберегти" at bounding box center [851, 453] width 51 height 17
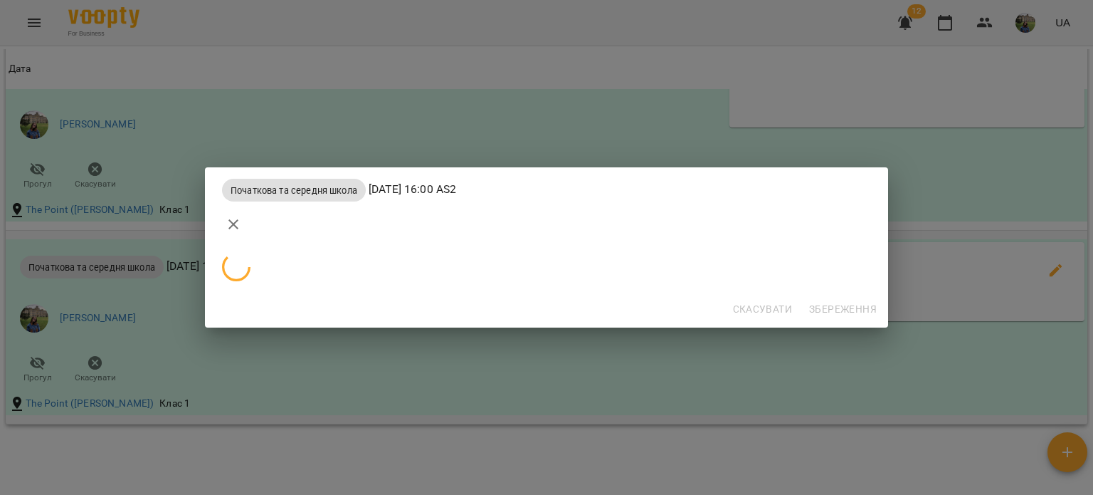
scroll to position [0, 0]
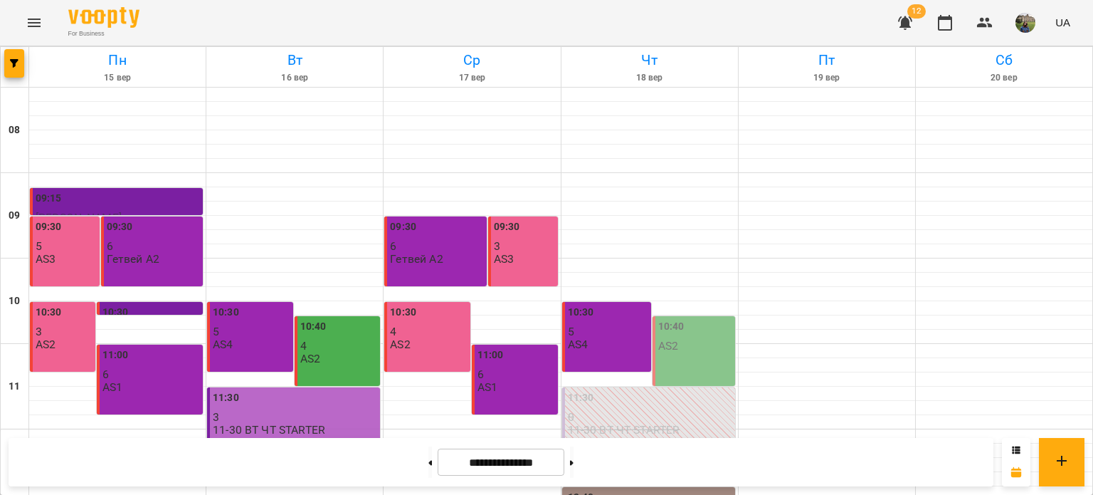
scroll to position [445, 0]
